Goal: Task Accomplishment & Management: Manage account settings

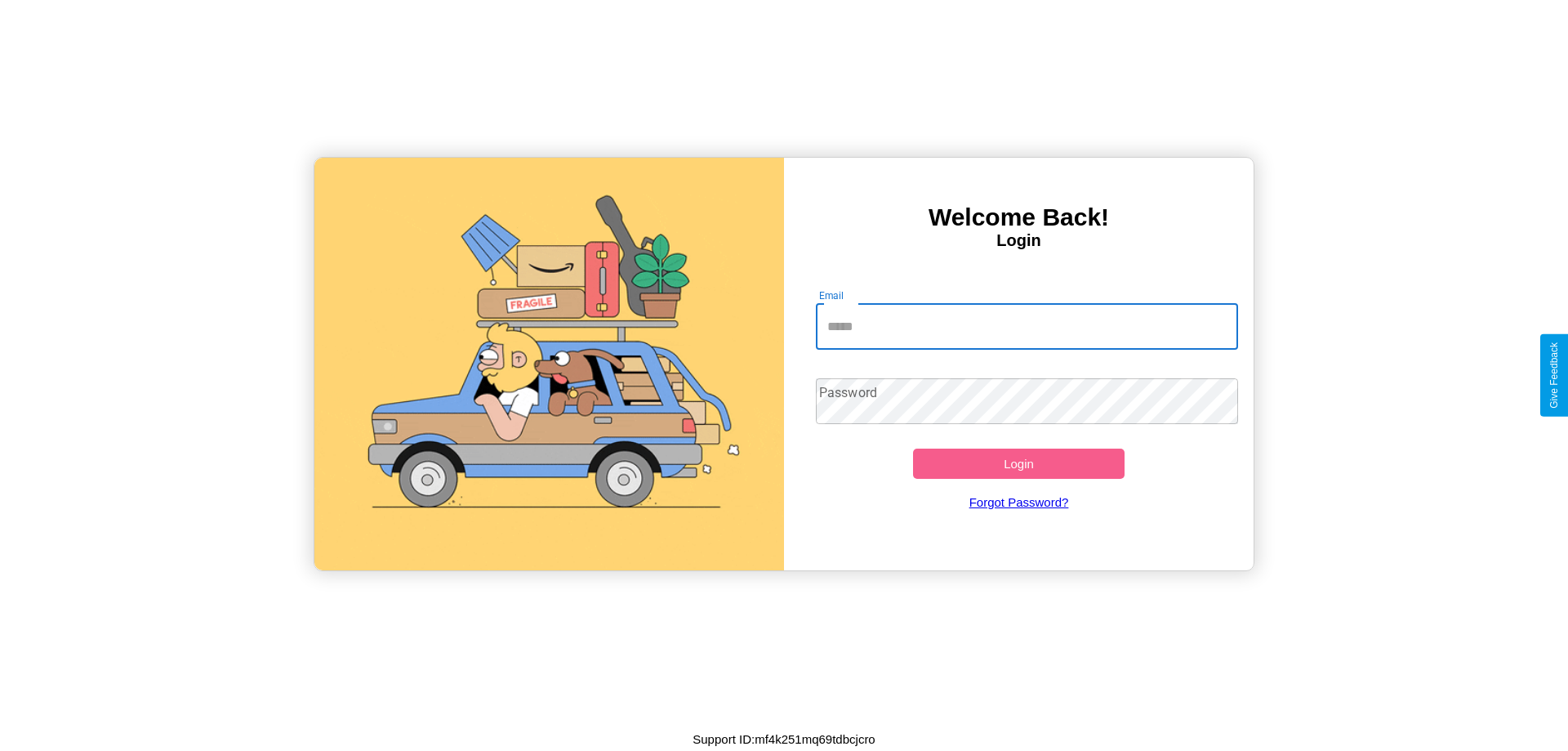
click at [1027, 326] on input "Email" at bounding box center [1028, 326] width 423 height 46
type input "**********"
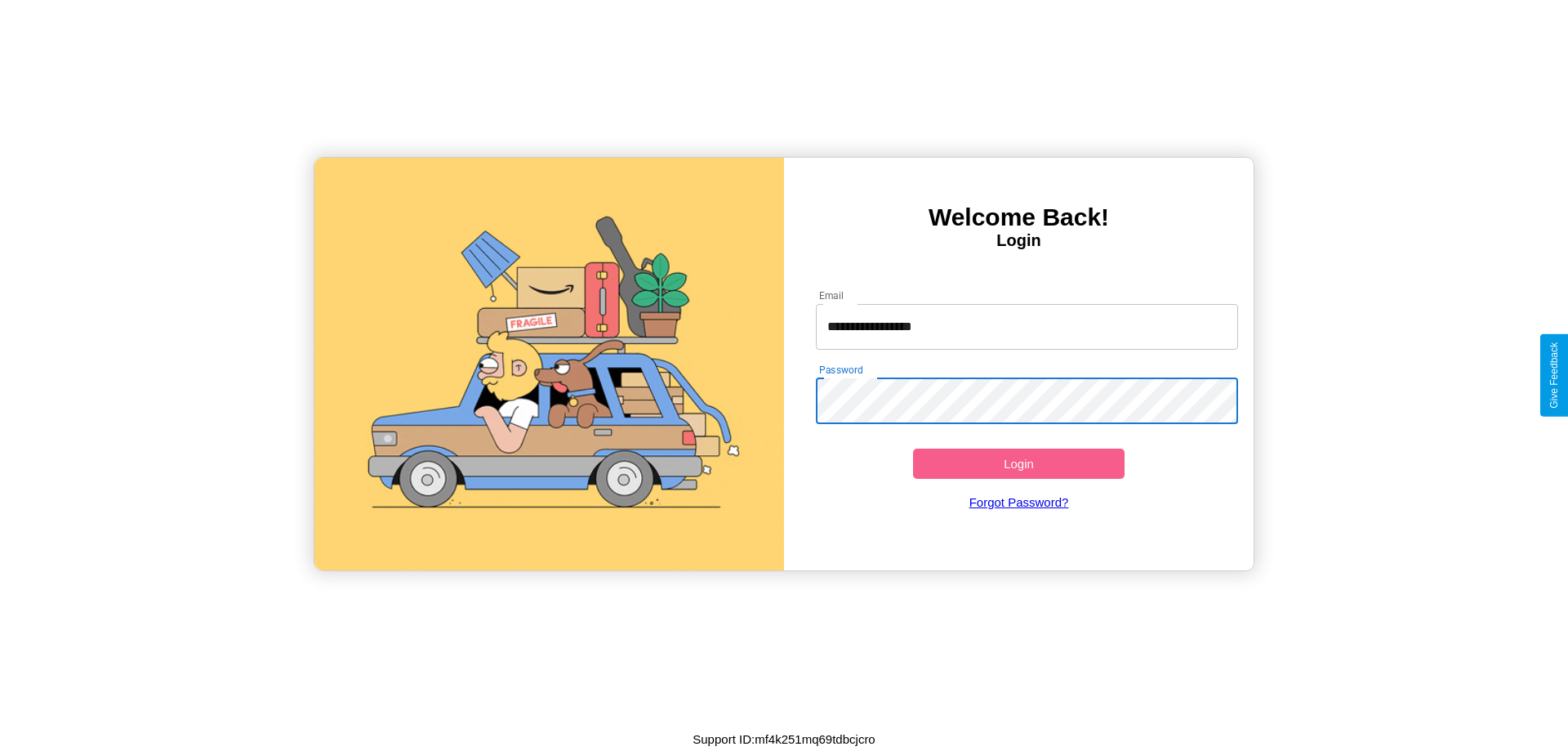
click at [1018, 463] on button "Login" at bounding box center [1018, 464] width 211 height 30
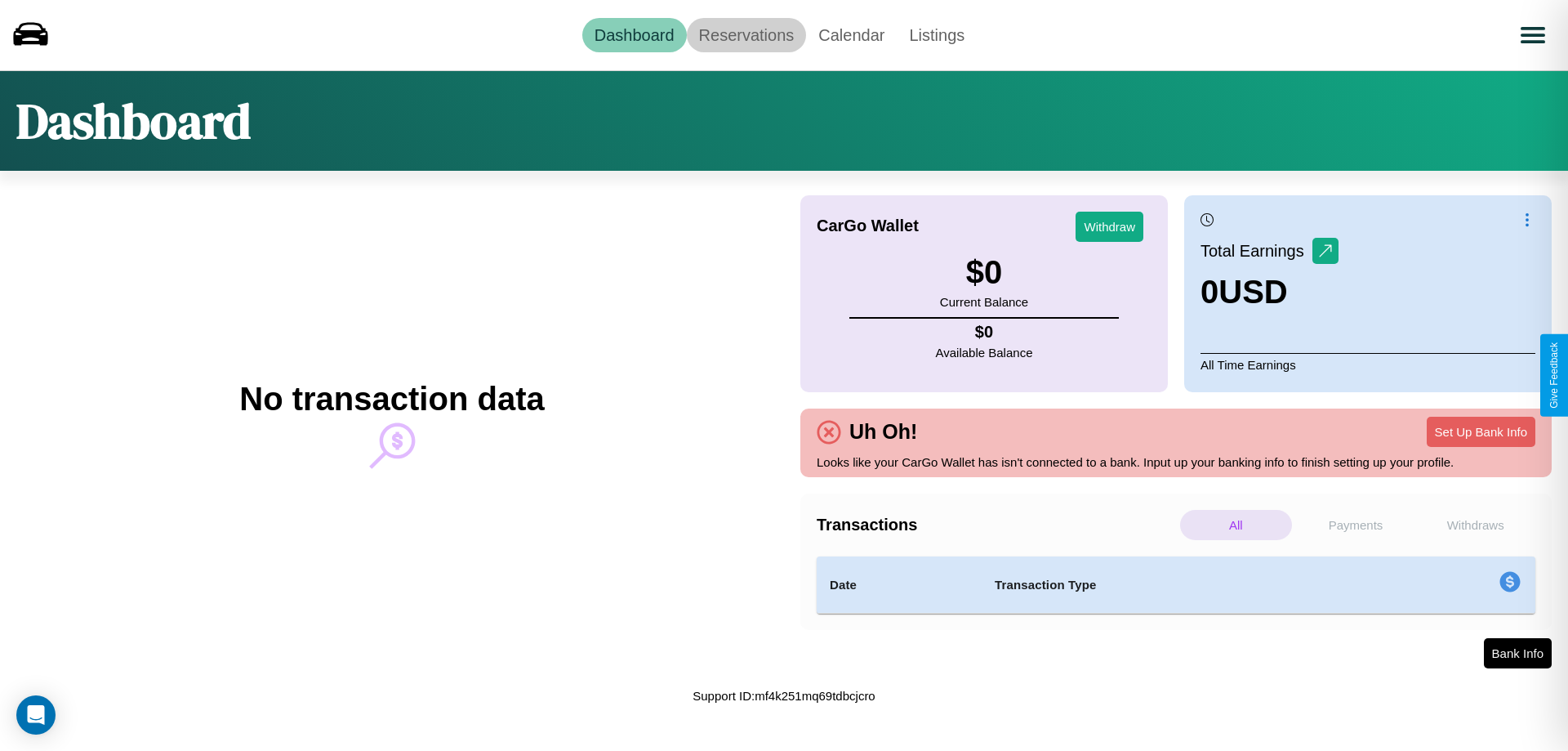
click at [745, 34] on link "Reservations" at bounding box center [746, 35] width 120 height 34
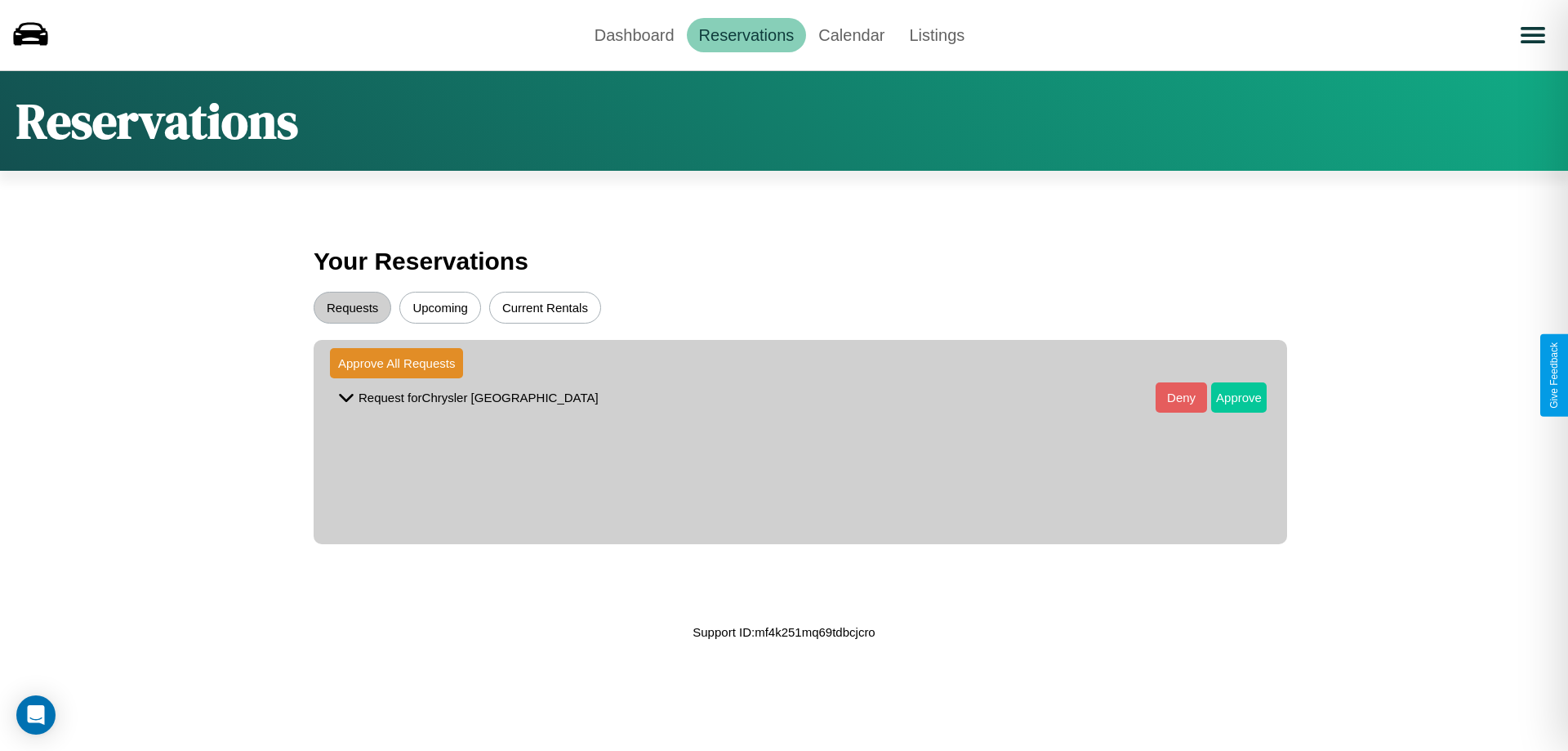
click at [1227, 397] on button "Approve" at bounding box center [1239, 397] width 56 height 30
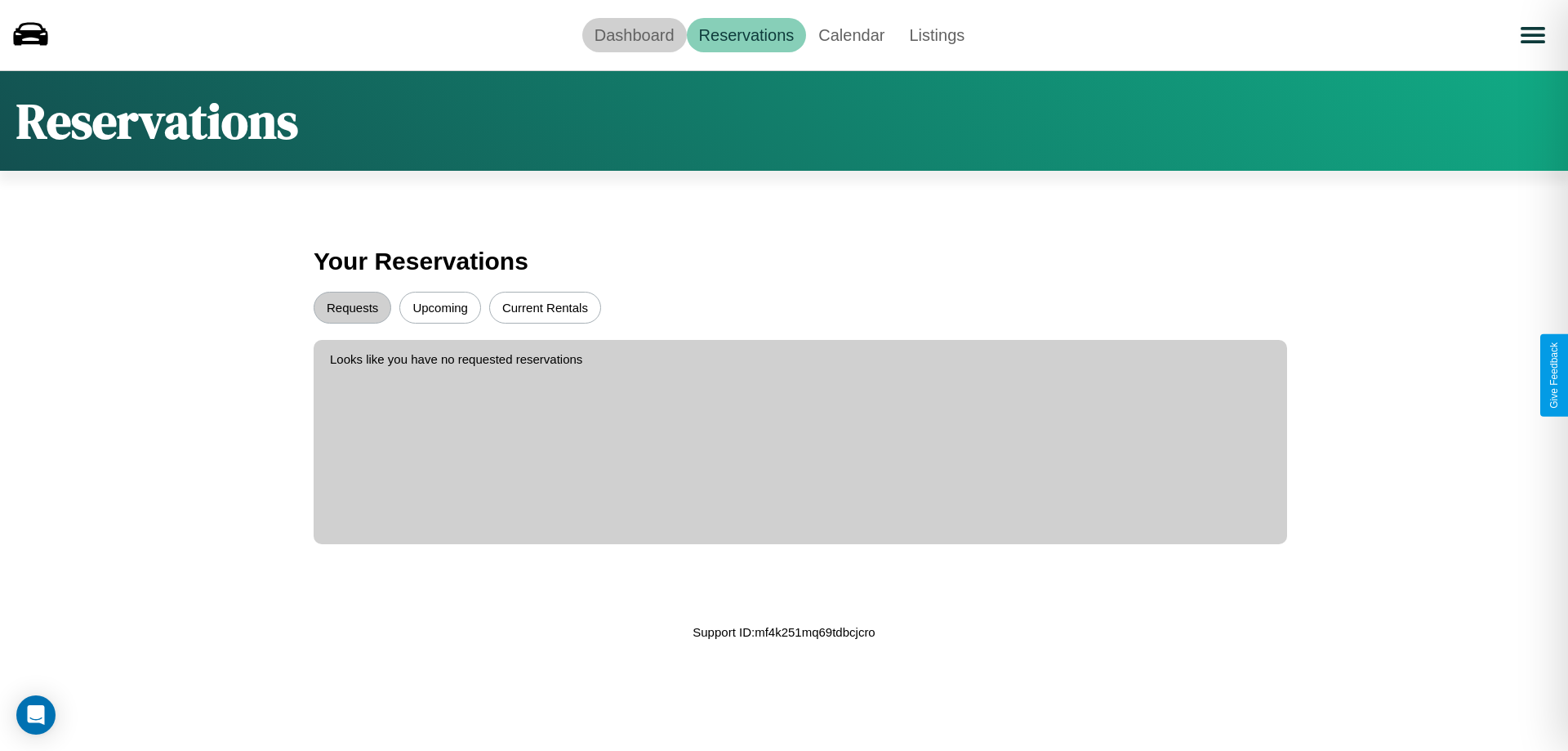
click at [633, 34] on link "Dashboard" at bounding box center [634, 35] width 104 height 34
